Goal: Task Accomplishment & Management: Use online tool/utility

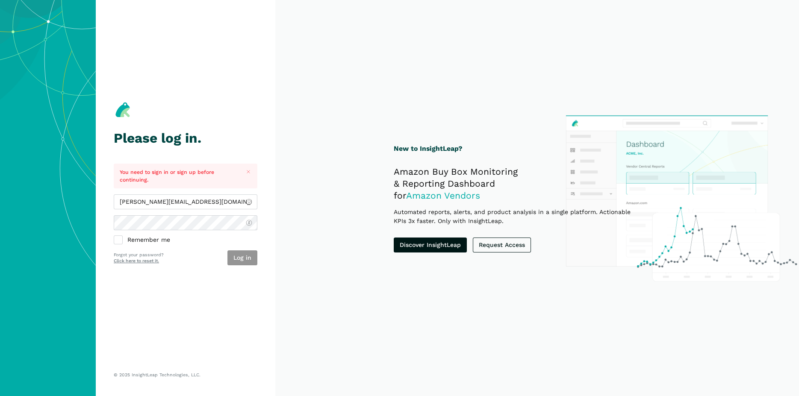
type input "[PERSON_NAME][EMAIL_ADDRESS][DOMAIN_NAME]"
click at [236, 256] on button "Log in" at bounding box center [243, 258] width 30 height 15
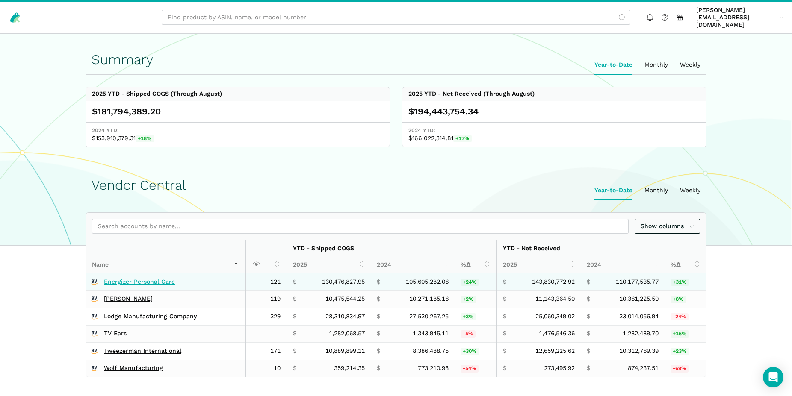
click at [156, 278] on link "Energizer Personal Care" at bounding box center [139, 282] width 71 height 8
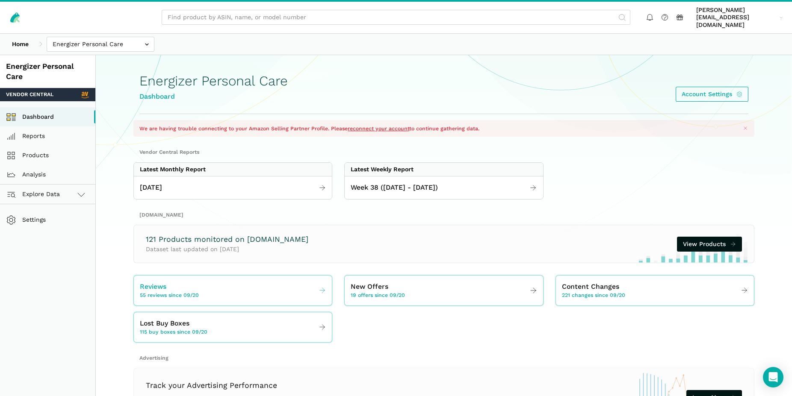
click at [159, 282] on span "Reviews" at bounding box center [153, 287] width 27 height 11
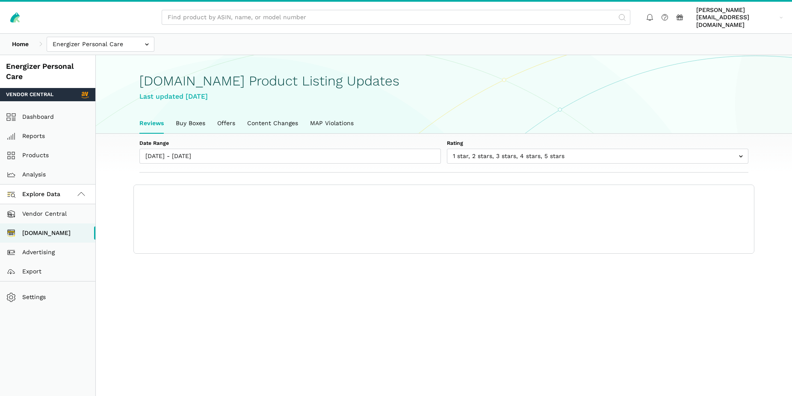
scroll to position [3, 0]
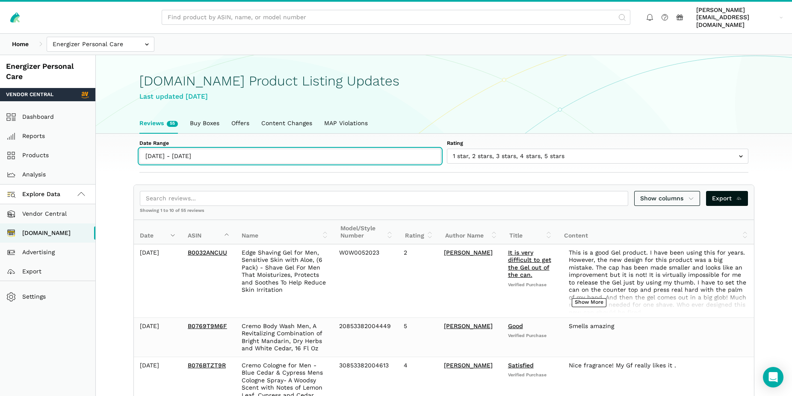
type input "09/20/2025"
type input "[DATE]"
click at [201, 152] on input "[DATE] - [DATE]" at bounding box center [290, 156] width 302 height 15
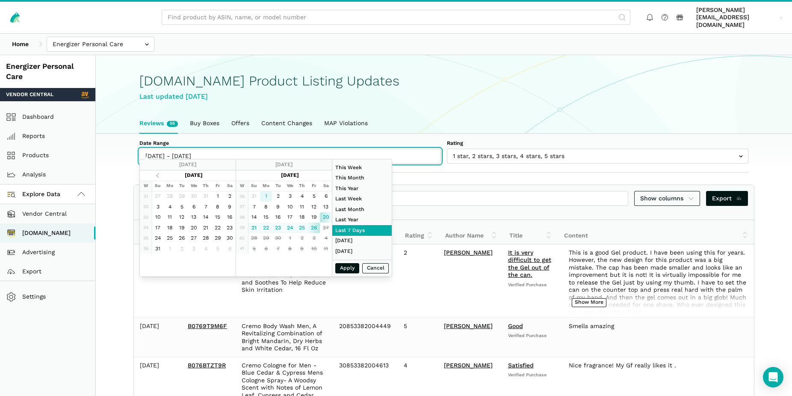
type input "[DATE]"
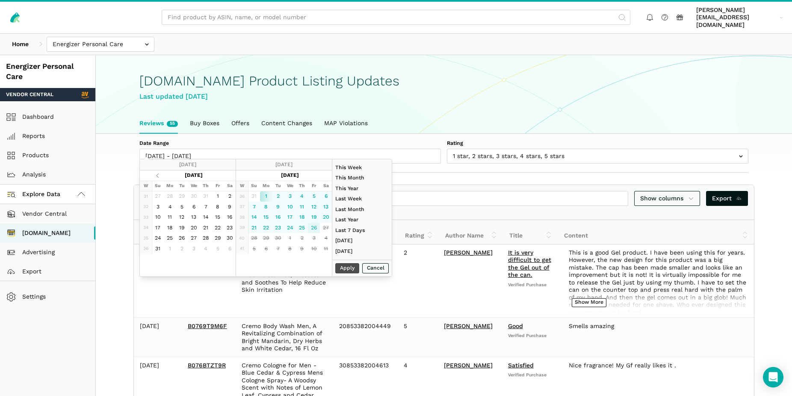
type input "[DATE]"
type input "07/01/2025"
type input "07/31/2025"
type input "[DATE]"
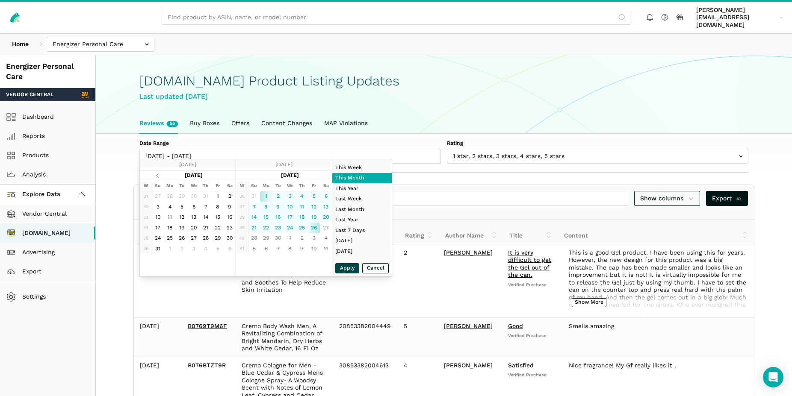
click at [349, 268] on button "Apply" at bounding box center [347, 268] width 24 height 11
type input "[DATE] - [DATE]"
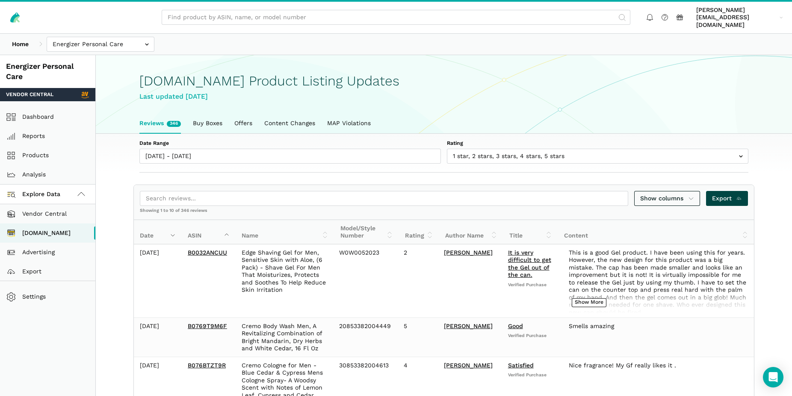
click at [731, 194] on span "Export" at bounding box center [727, 198] width 30 height 9
click at [77, 38] on input "text" at bounding box center [101, 44] width 108 height 15
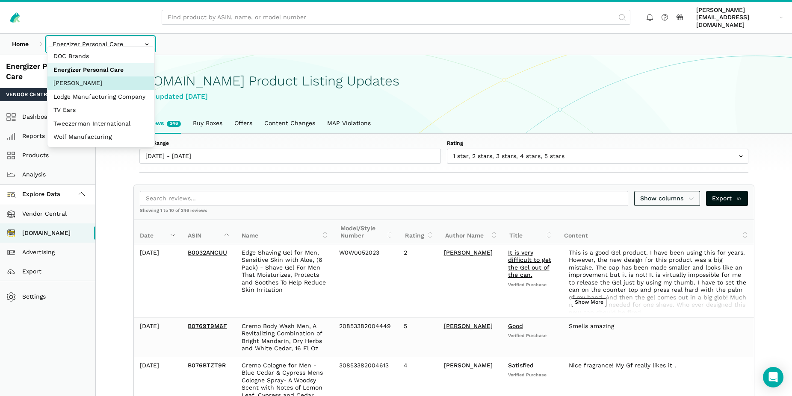
select select "R2bjfwxeu2xf67uphnErMmAw"
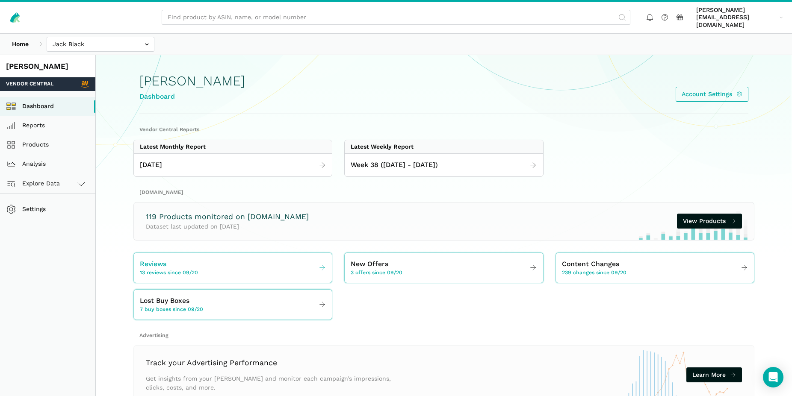
click at [171, 259] on div "Reviews 13 reviews since 09/20" at bounding box center [169, 268] width 58 height 18
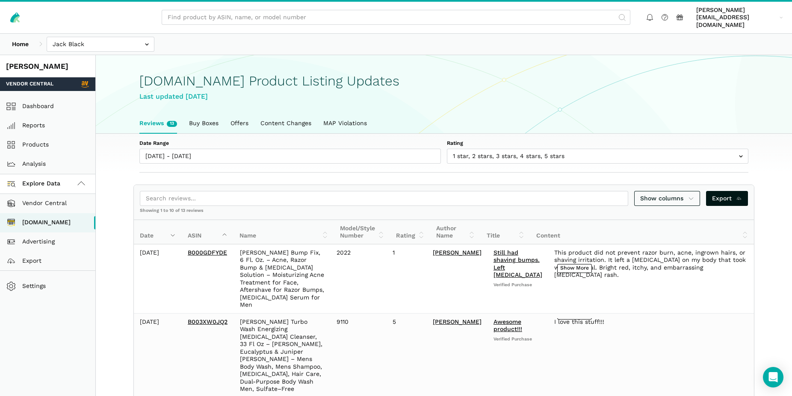
scroll to position [3, 0]
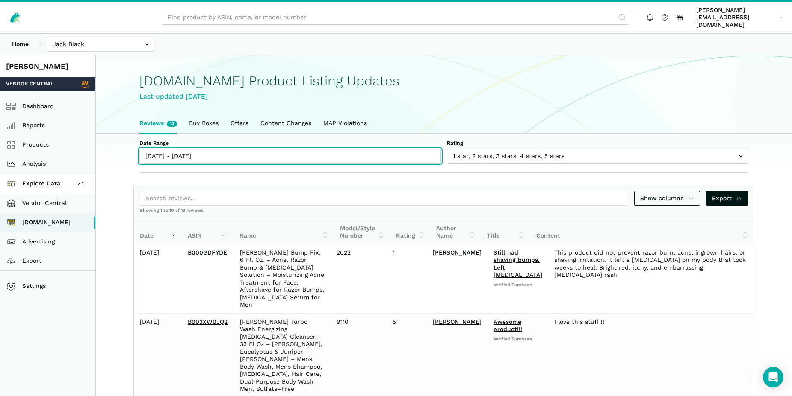
type input "09/20/2025"
type input "[DATE]"
click at [224, 149] on input "[DATE] - [DATE]" at bounding box center [290, 156] width 302 height 15
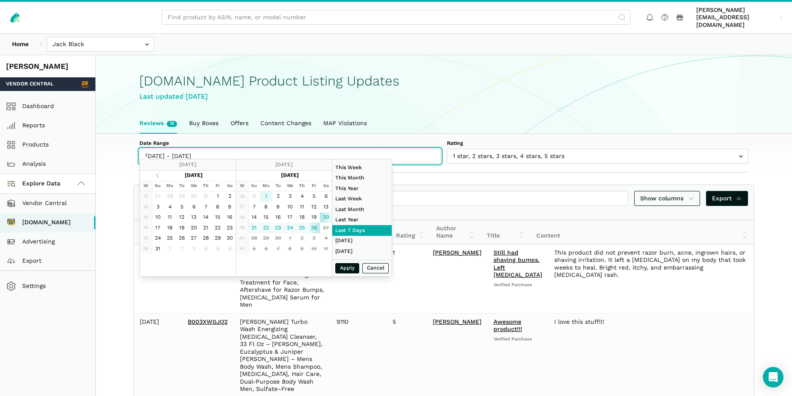
type input "[DATE]"
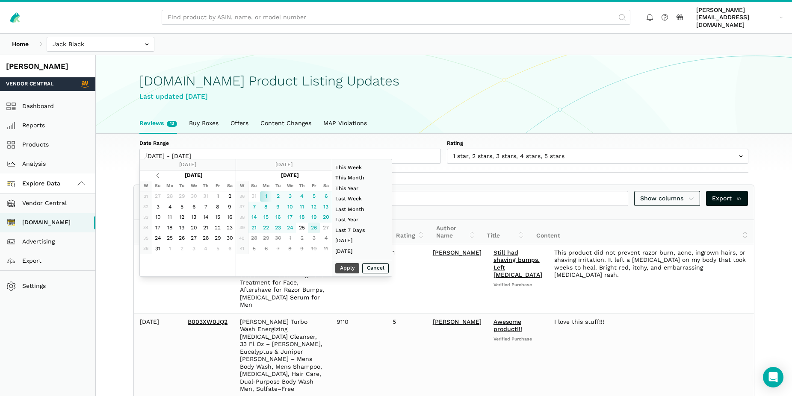
type input "[DATE]"
click at [349, 270] on button "Apply" at bounding box center [347, 268] width 24 height 11
type input "[DATE] - [DATE]"
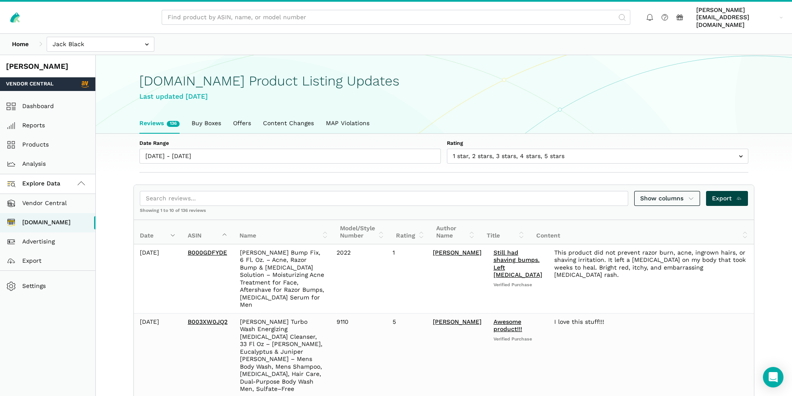
click at [718, 194] on span "Export" at bounding box center [727, 198] width 30 height 9
click at [72, 40] on input "text" at bounding box center [101, 44] width 108 height 15
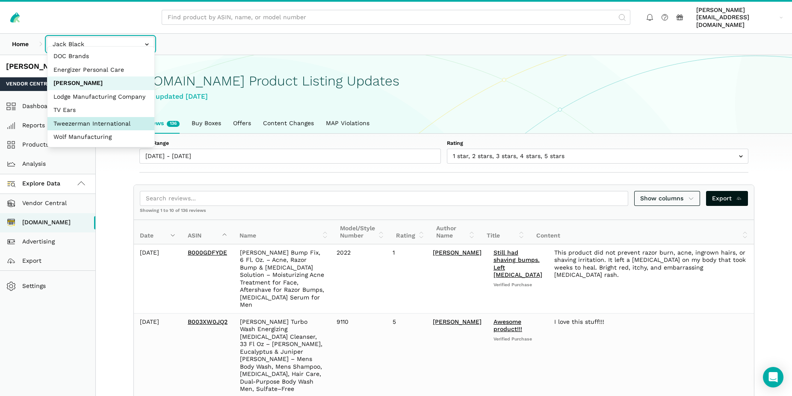
select select "SviVbJKxdJS2VyznKXFCoeqm"
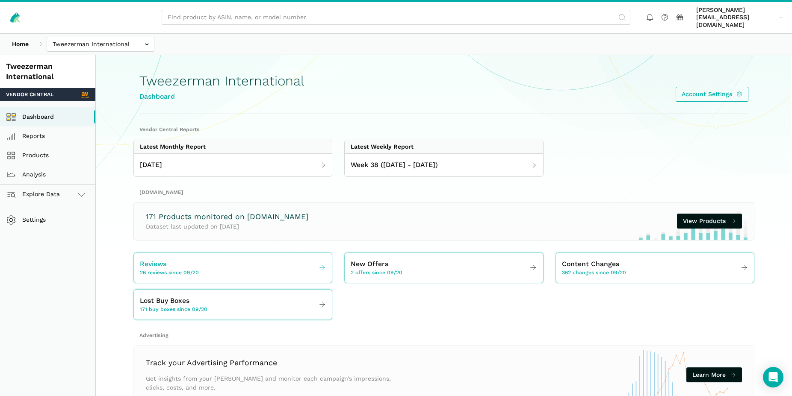
click at [162, 259] on span "Reviews" at bounding box center [153, 264] width 27 height 11
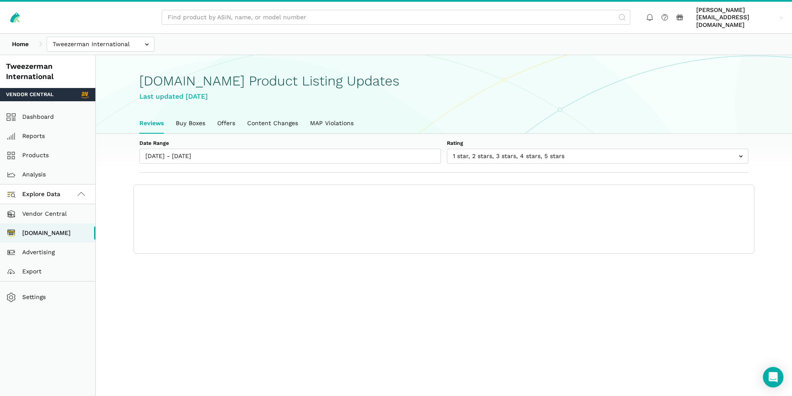
scroll to position [3, 0]
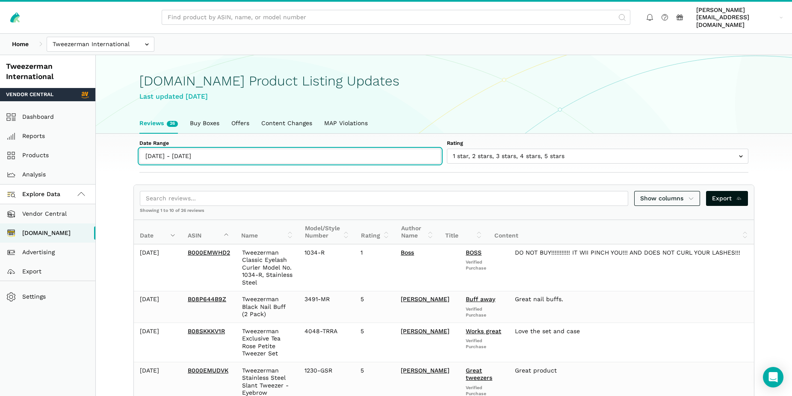
type input "[DATE]"
click at [246, 152] on input "[DATE] - [DATE]" at bounding box center [290, 156] width 302 height 15
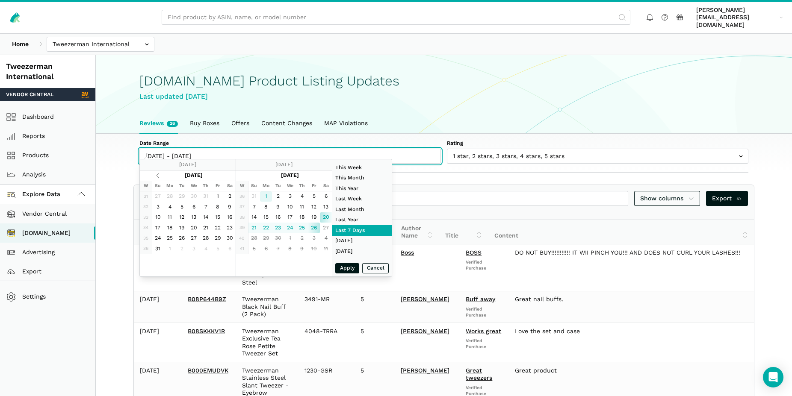
type input "[DATE]"
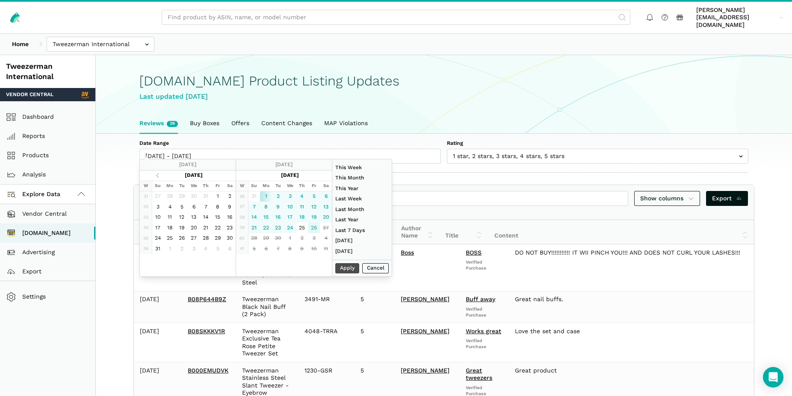
type input "[DATE]"
click at [343, 269] on button "Apply" at bounding box center [347, 268] width 24 height 11
type input "[DATE] - [DATE]"
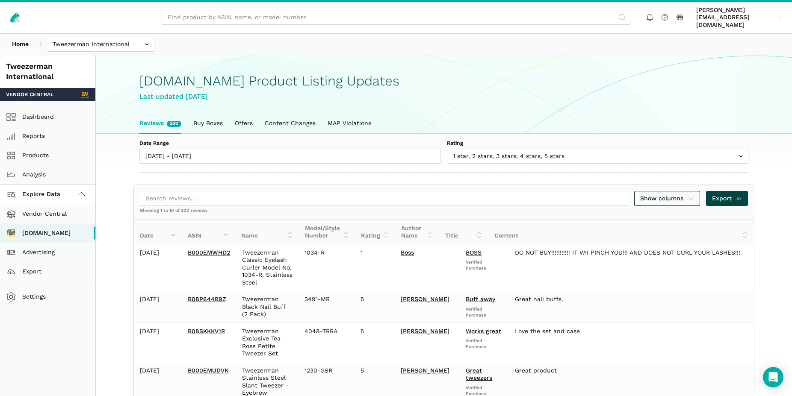
click at [724, 194] on span "Export" at bounding box center [727, 198] width 30 height 9
